Goal: Browse casually: Explore the website without a specific task or goal

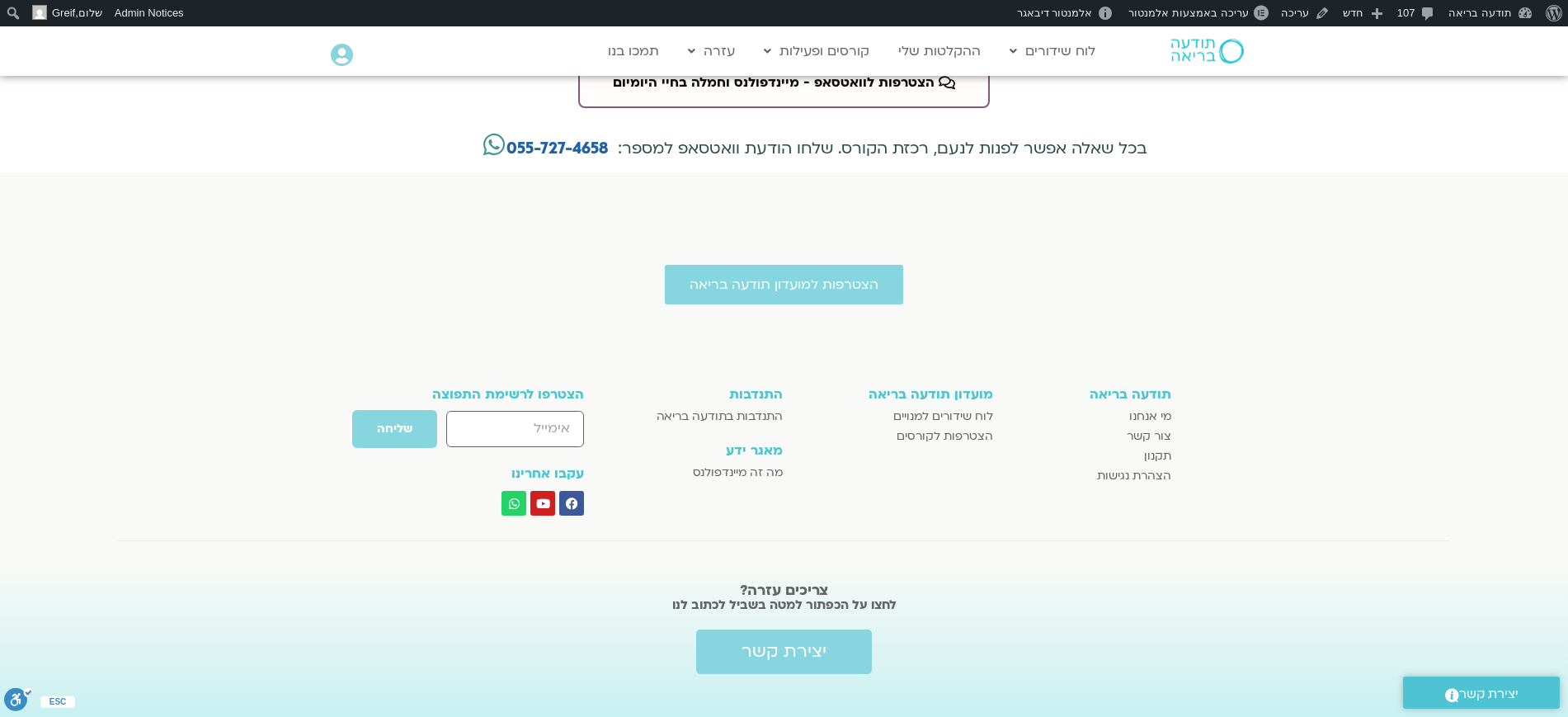
scroll to position [3739, 0]
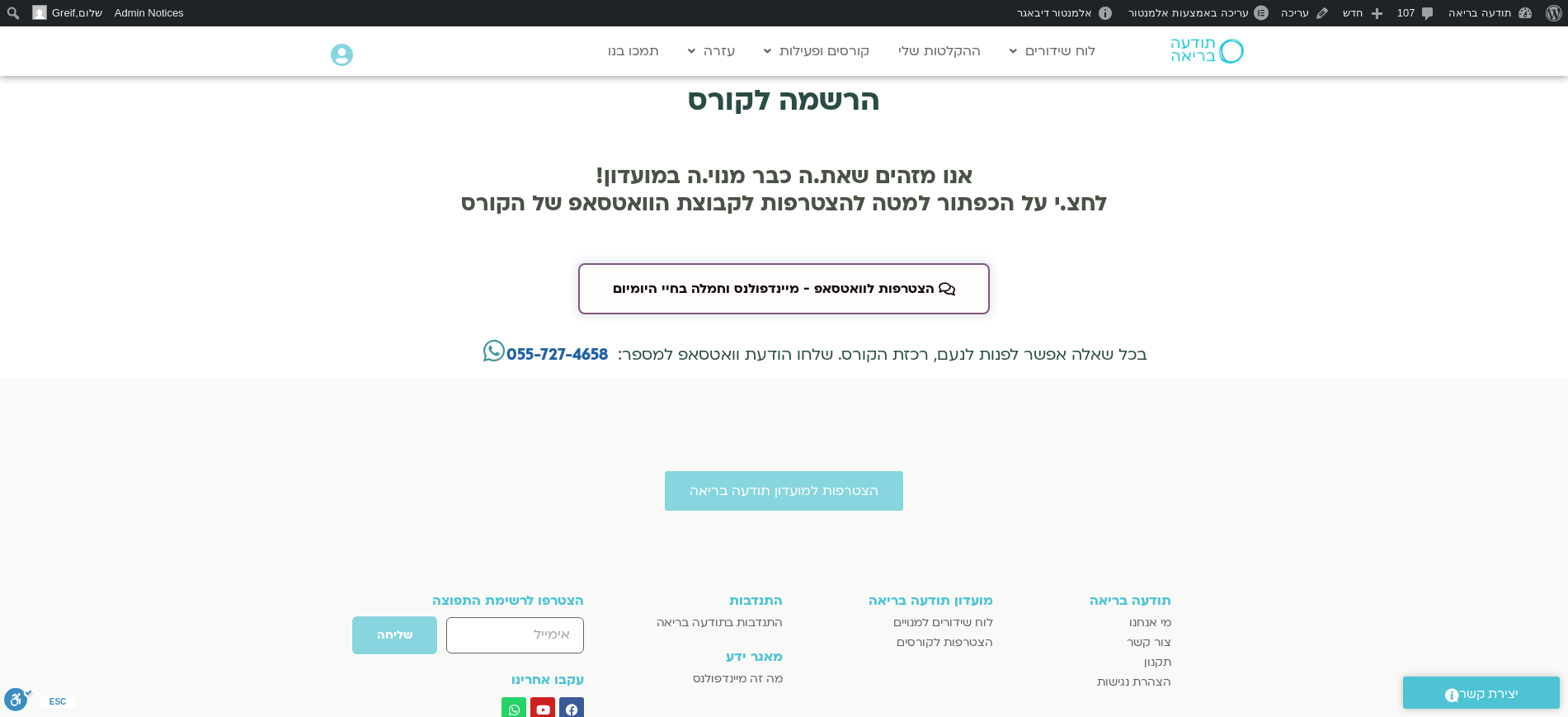
click at [744, 282] on span "הצטרפות לוואטסאפ - מיינדפולנס וחמלה בחיי היומיום" at bounding box center [773, 289] width 322 height 15
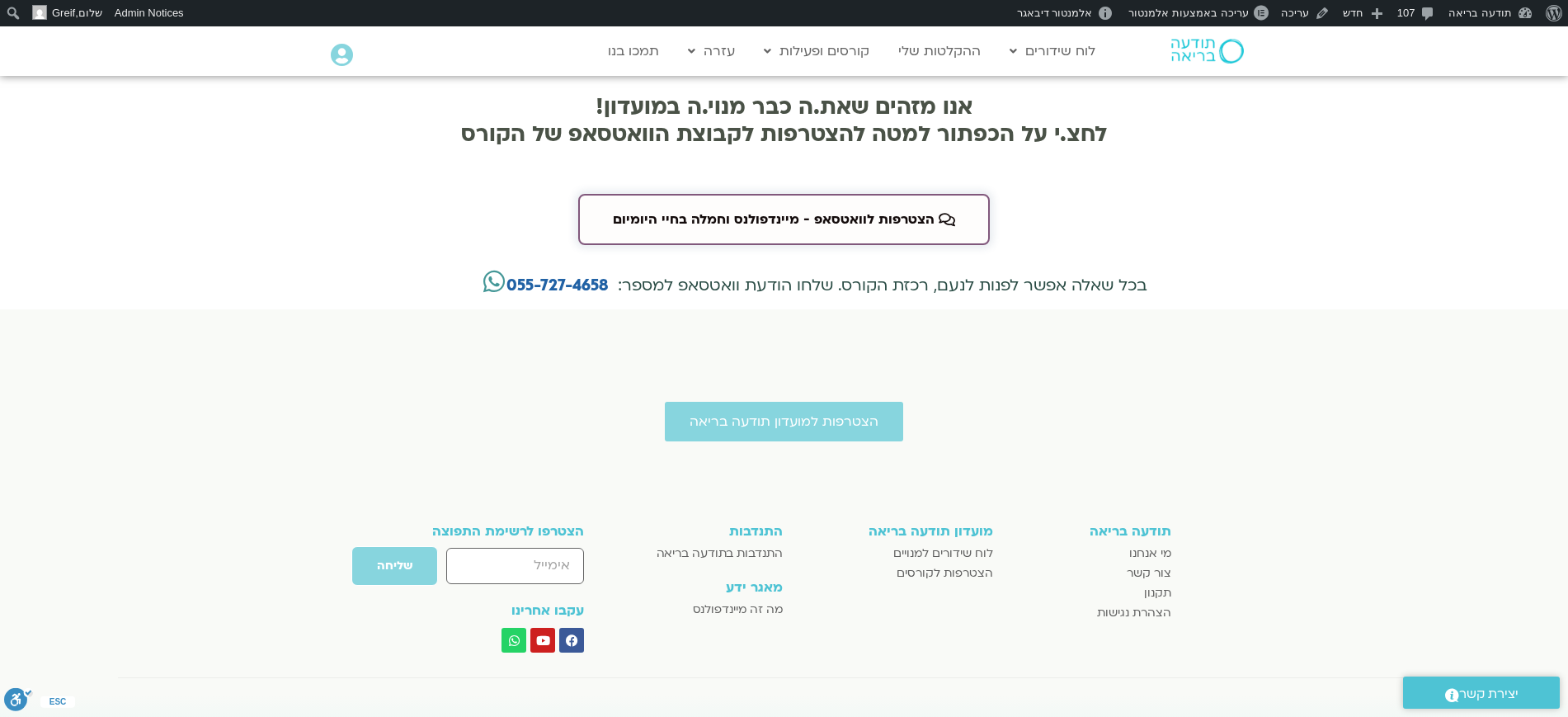
scroll to position [3870, 0]
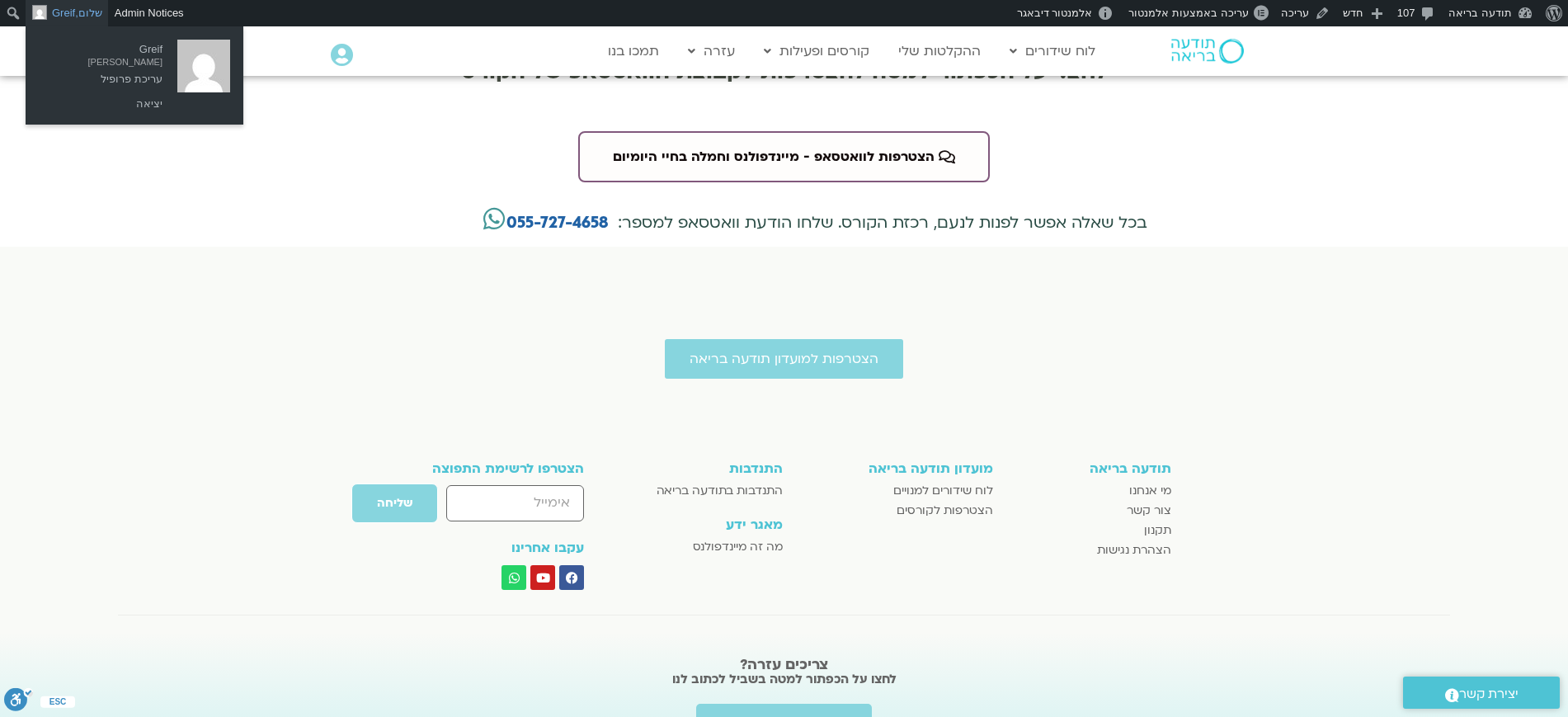
click at [96, 9] on link "שלום, Greif" at bounding box center [66, 13] width 82 height 26
click at [148, 97] on link "יציאה" at bounding box center [105, 104] width 132 height 22
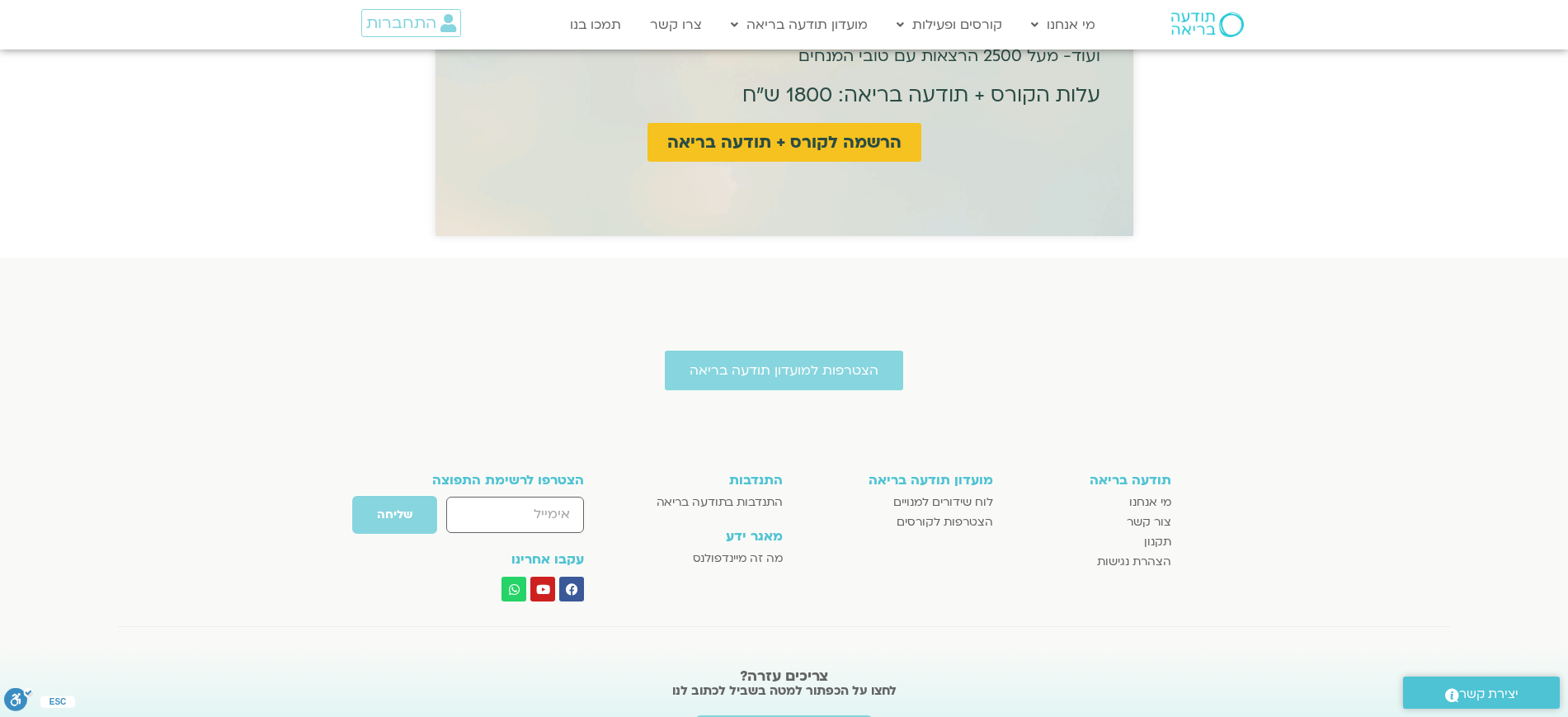
scroll to position [4911, 0]
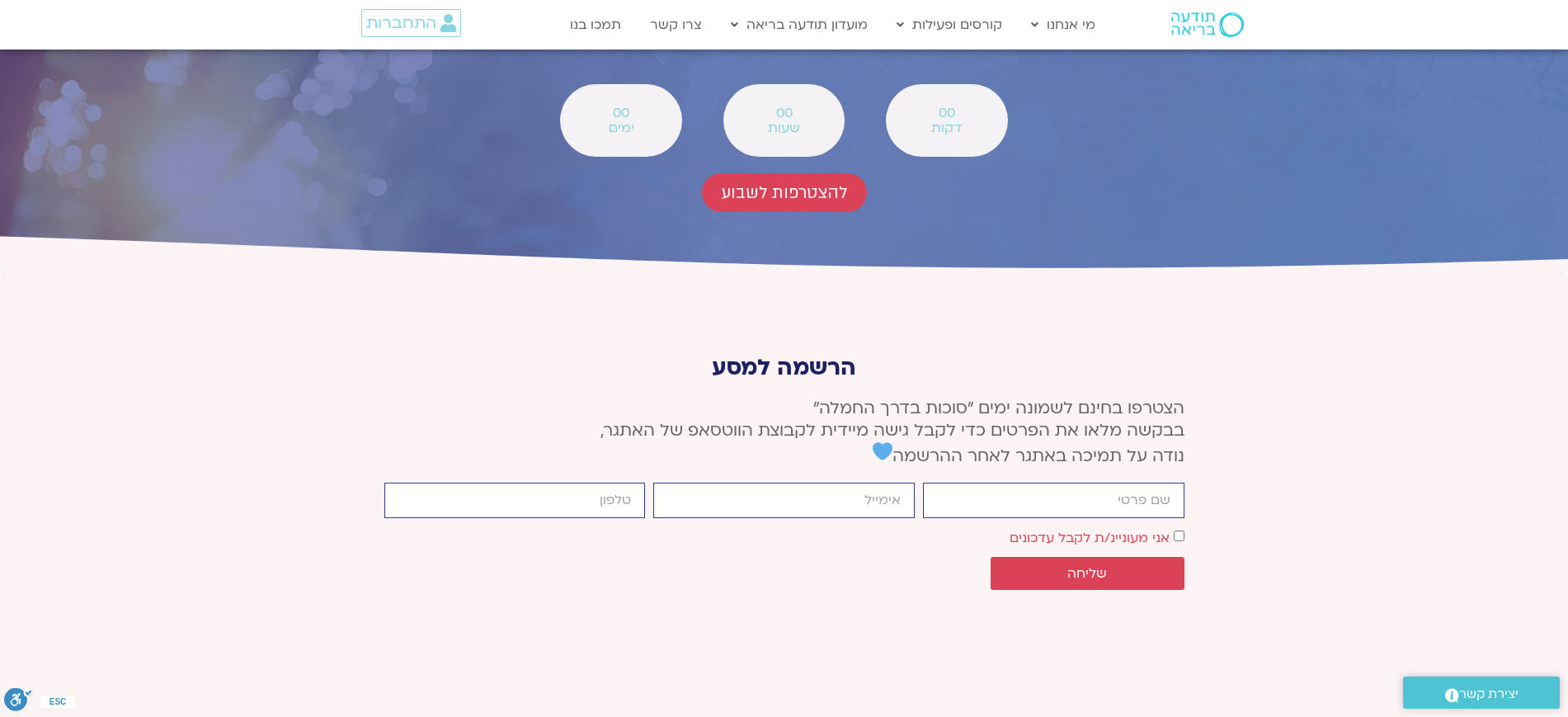
scroll to position [6032, 0]
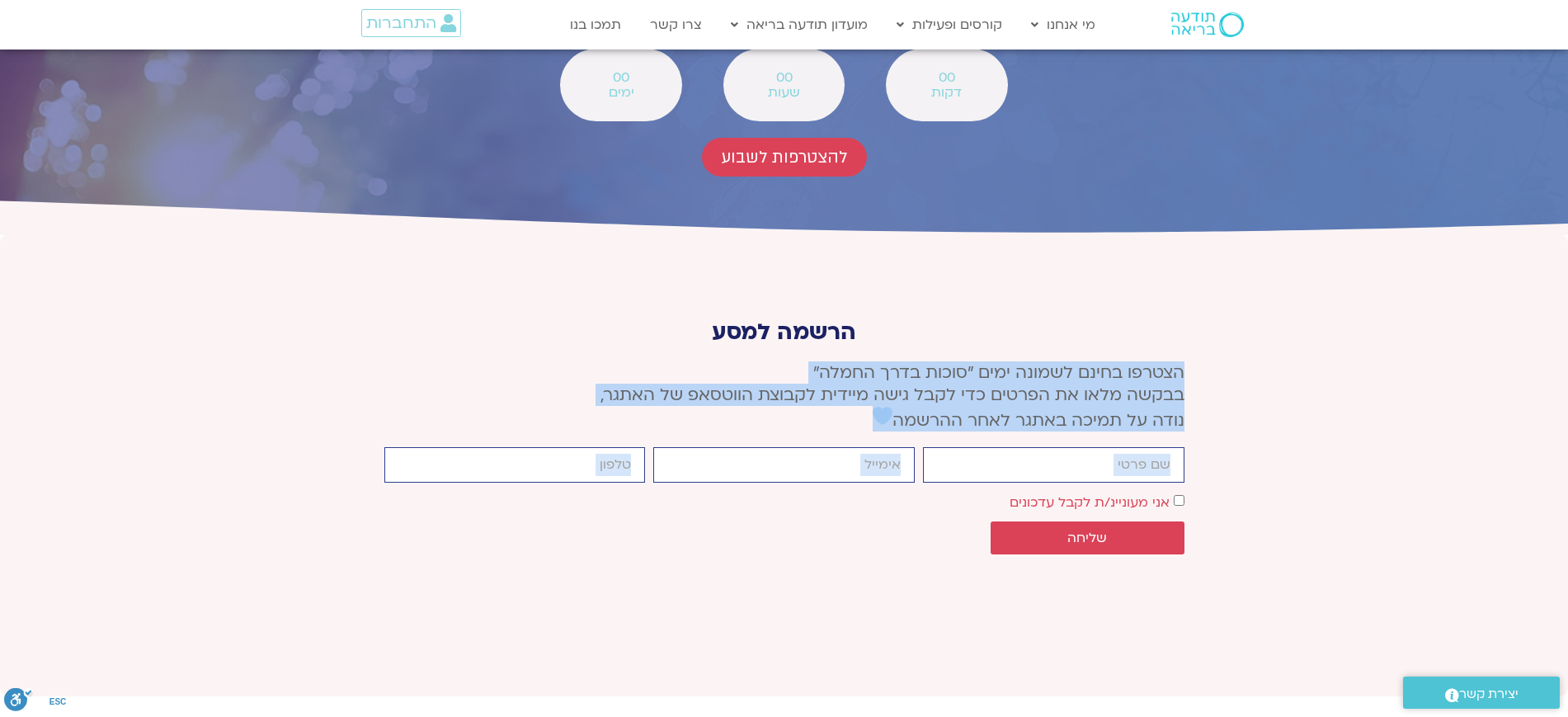
drag, startPoint x: 1222, startPoint y: 227, endPoint x: 1239, endPoint y: 342, distance: 116.2
click at [1234, 348] on section "הרשמה למסע הצטרפו בחינם לשמונה ימים ״סוכות בדרך החמלה״ בבקשה מלאו את הפרטים כדי…" at bounding box center [784, 465] width 1568 height 462
click at [1250, 333] on section "הרשמה למסע הצטרפו בחינם לשמונה ימים ״סוכות בדרך החמלה״ בבקשה מלאו את הפרטים כדי…" at bounding box center [784, 465] width 1568 height 462
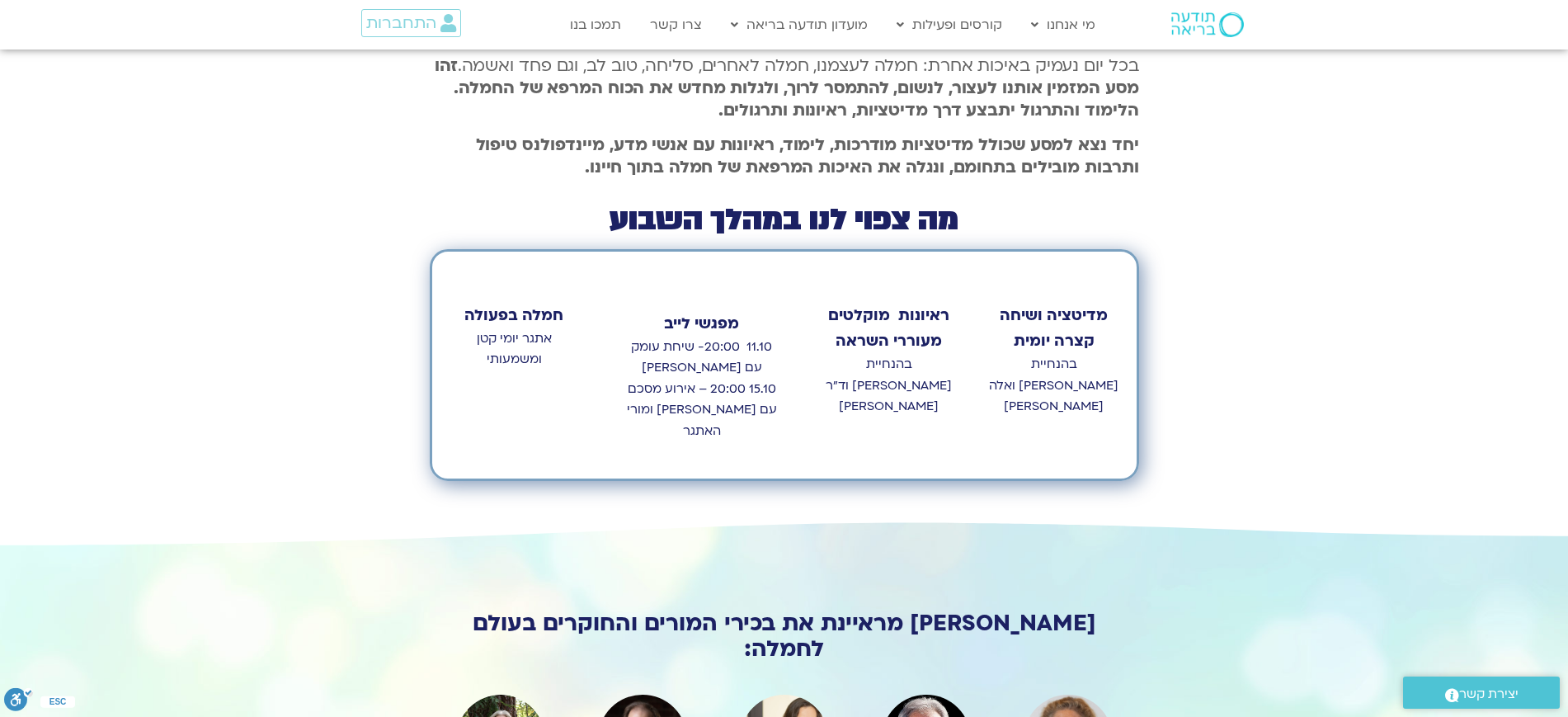
scroll to position [0, 0]
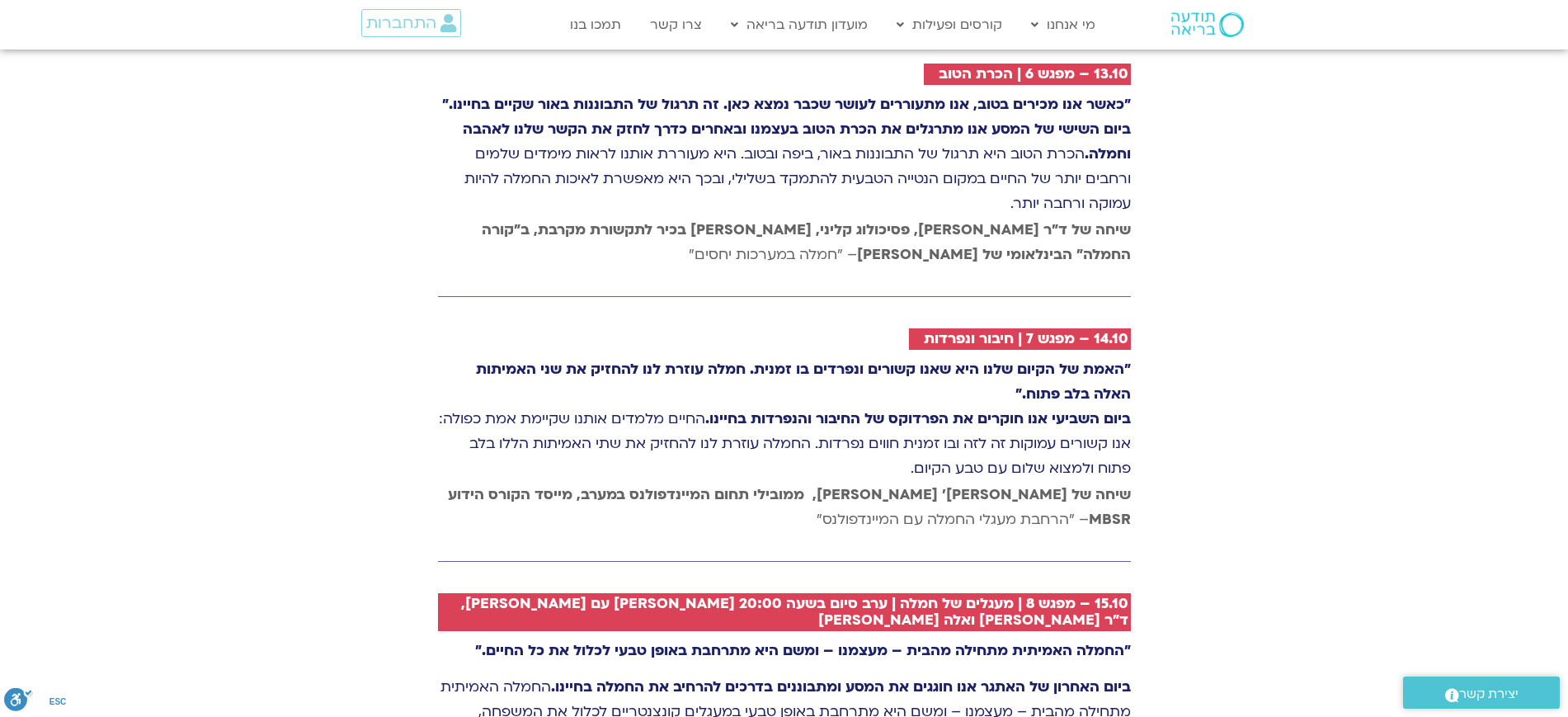
scroll to position [3320, 0]
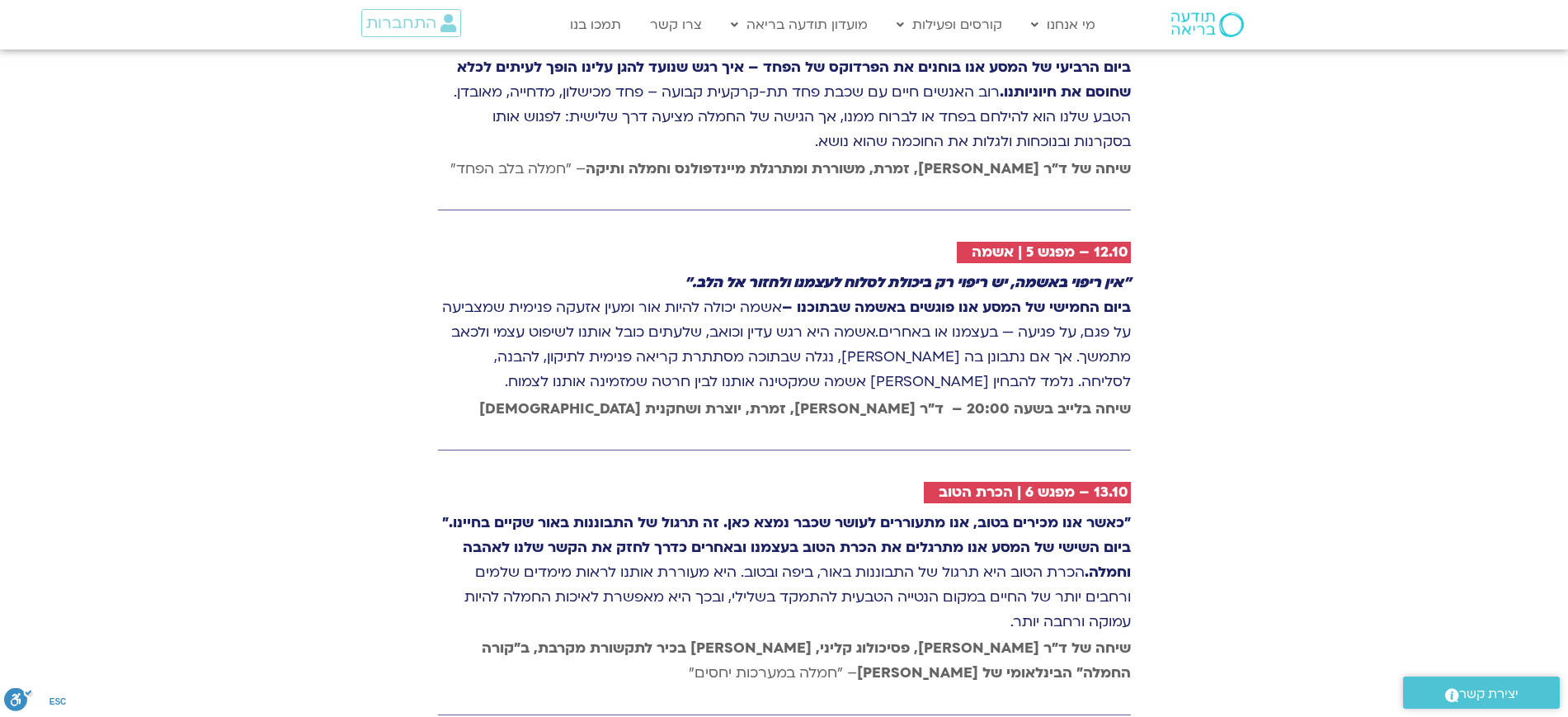
click at [1217, 32] on img at bounding box center [1207, 25] width 73 height 25
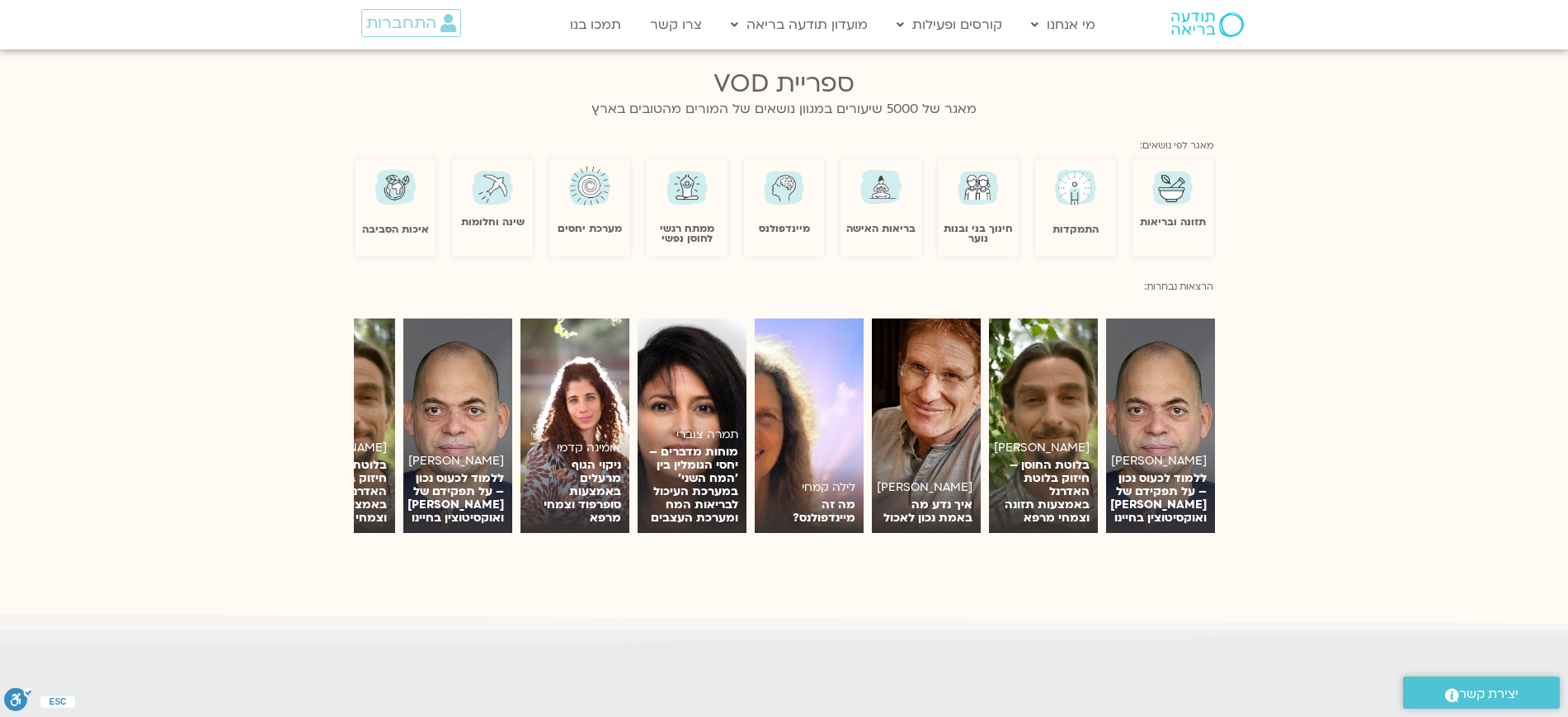
scroll to position [1465, 0]
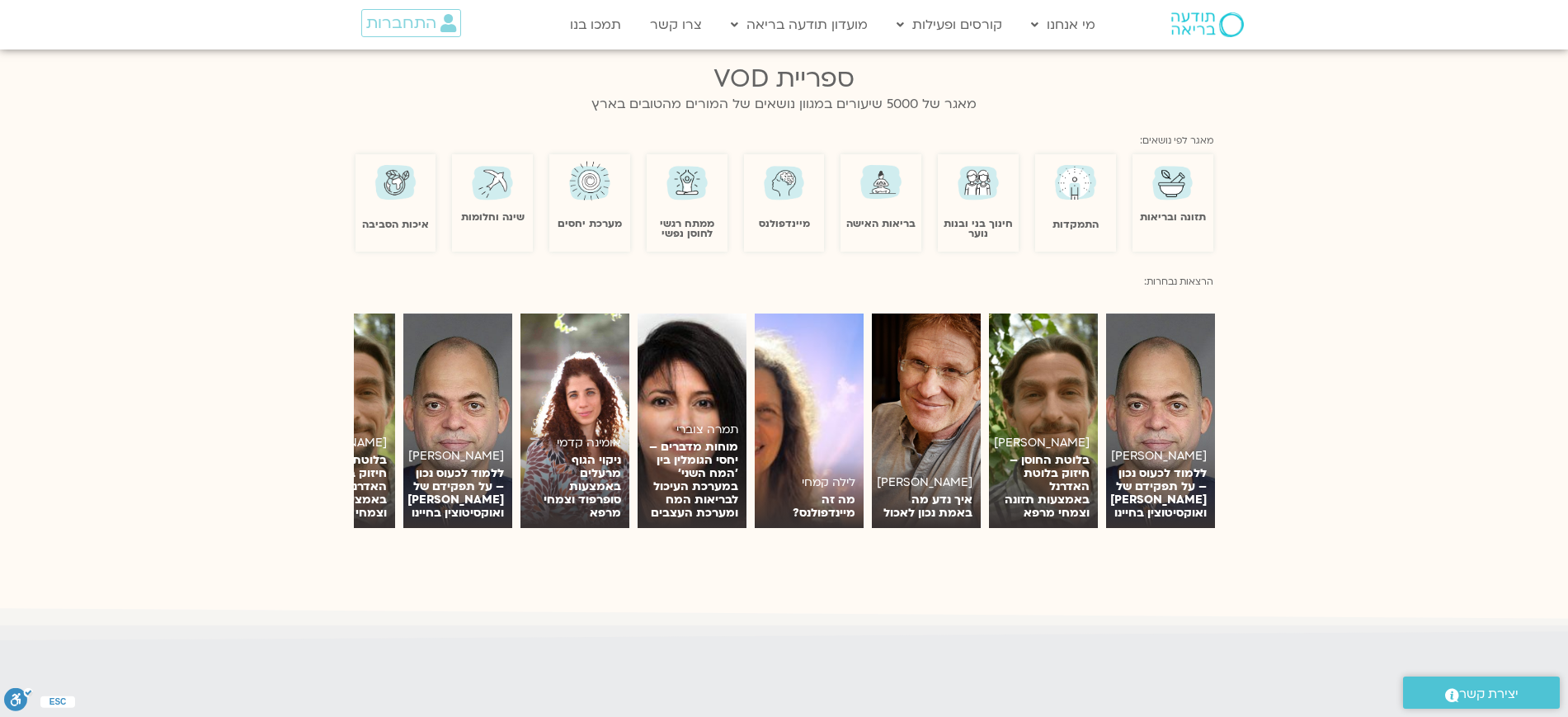
click at [330, 414] on div "אומינה קדמי ניקוי הגוף מרעלים באמצעות סופרפוד וצמחי מרפא לצפייה [PERSON_NAME] ל…" at bounding box center [784, 429] width 919 height 248
click at [807, 500] on link "לצפייה" at bounding box center [809, 504] width 93 height 29
click at [1445, 309] on section "אומינה קדמי ניקוי הגוף מרעלים באמצעות סופרפוד וצמחי מרפא לצפייה [PERSON_NAME] ל…" at bounding box center [784, 421] width 1568 height 265
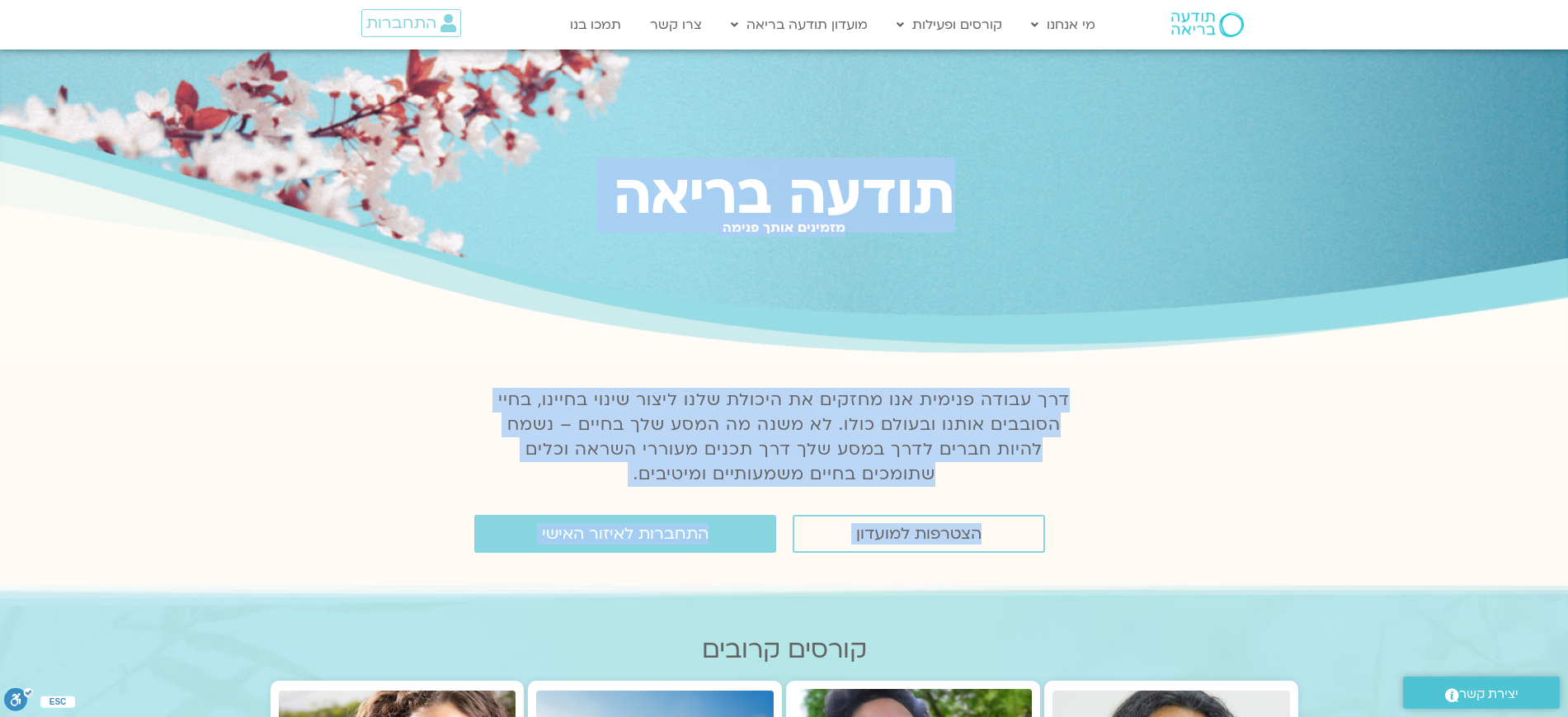
drag, startPoint x: 955, startPoint y: 371, endPoint x: 1047, endPoint y: 573, distance: 222.0
click at [1322, 388] on section "דרך עבודה פנימית אנו מחזקים את היכולת שלנו ליצור שינוי בחיינו, בחיי הסובבים אות…" at bounding box center [784, 443] width 1568 height 128
